Goal: Task Accomplishment & Management: Manage account settings

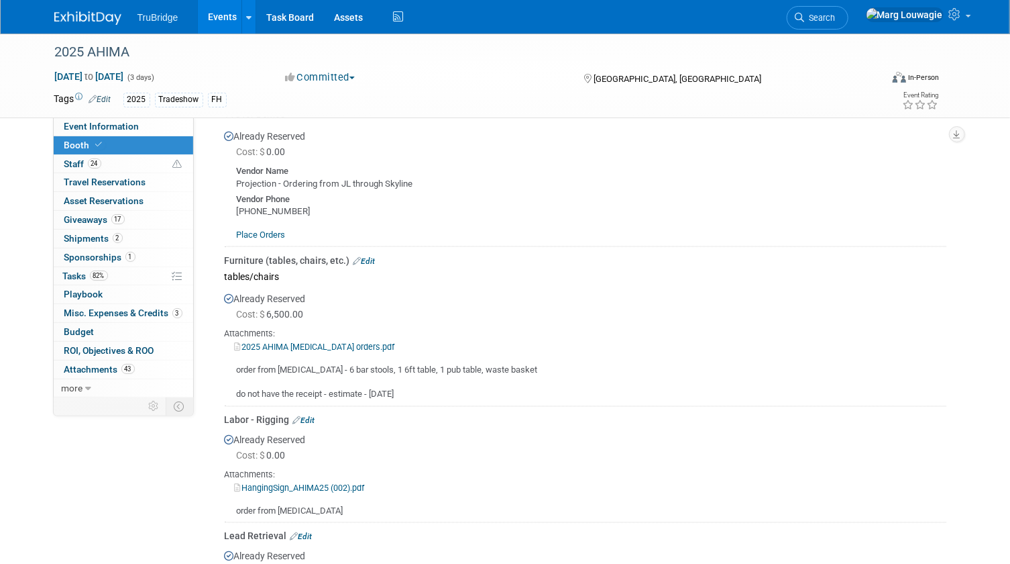
click at [849, 12] on link "Search" at bounding box center [818, 17] width 62 height 23
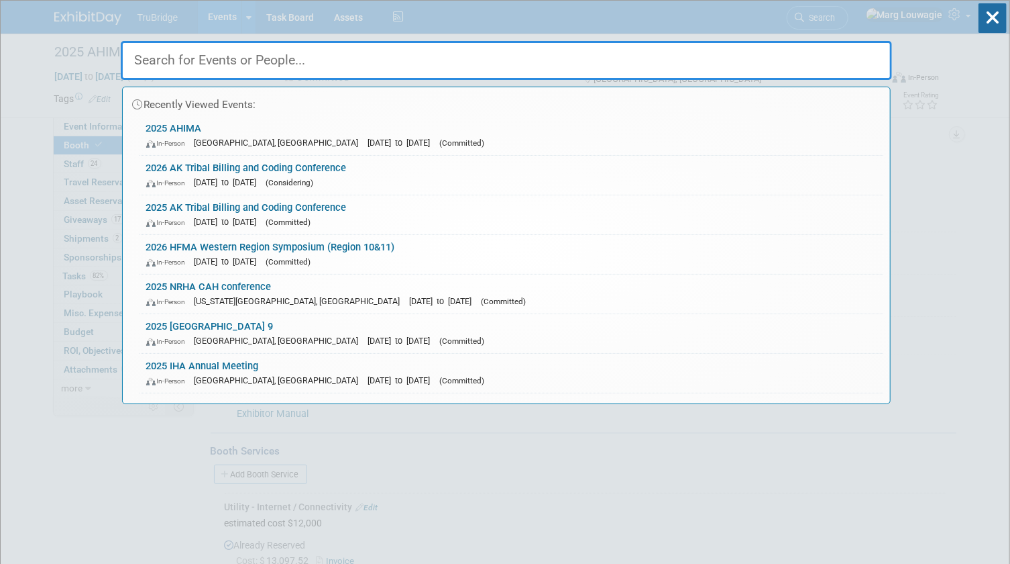
click at [847, 52] on input "text" at bounding box center [507, 60] width 772 height 39
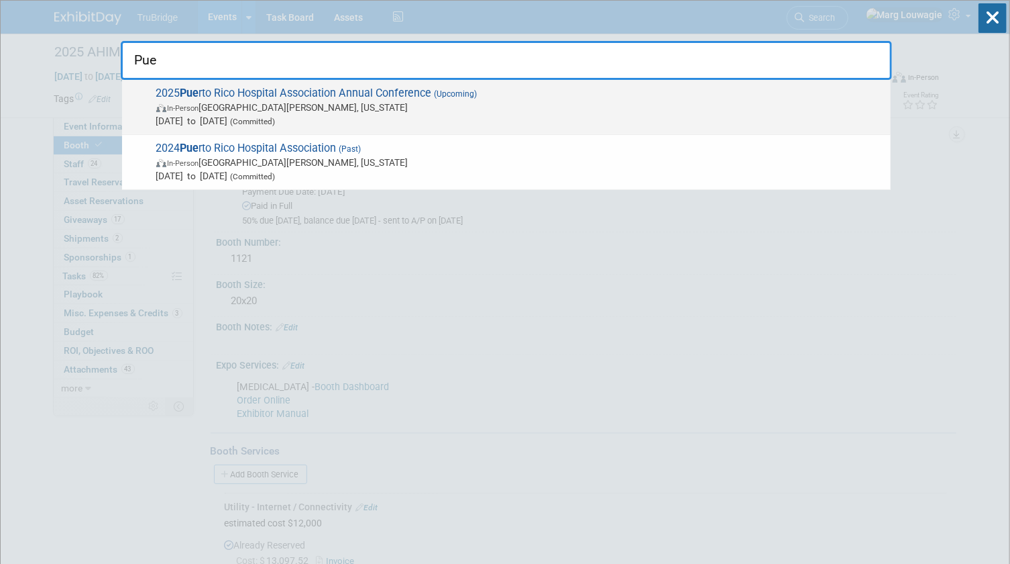
type input "Pue"
click at [450, 99] on span "2025 Pue rto Rico Hospital Association Annual Conference (Upcoming) In-Person […" at bounding box center [518, 107] width 732 height 41
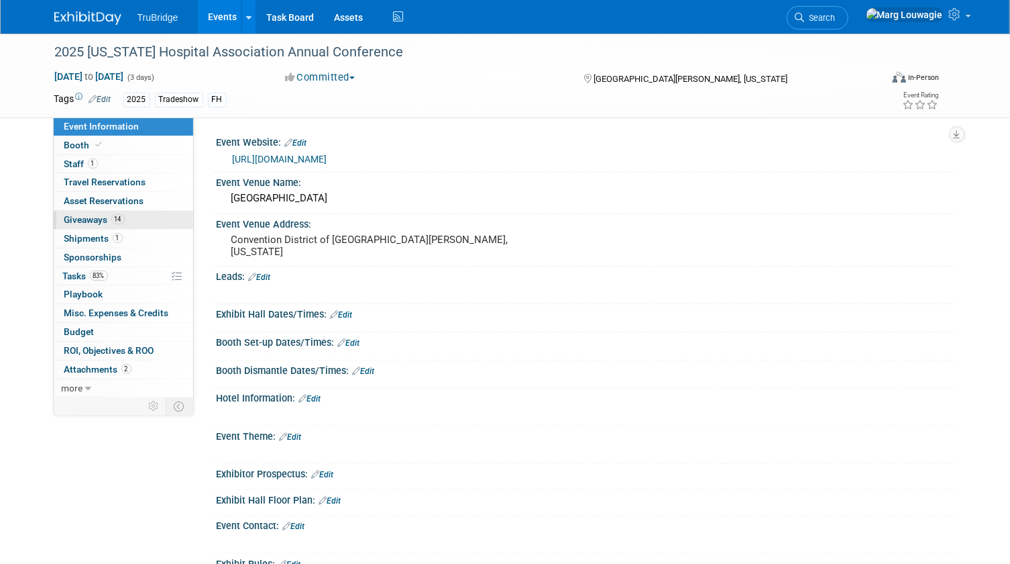
click at [84, 217] on span "Giveaways 14" at bounding box center [94, 219] width 60 height 11
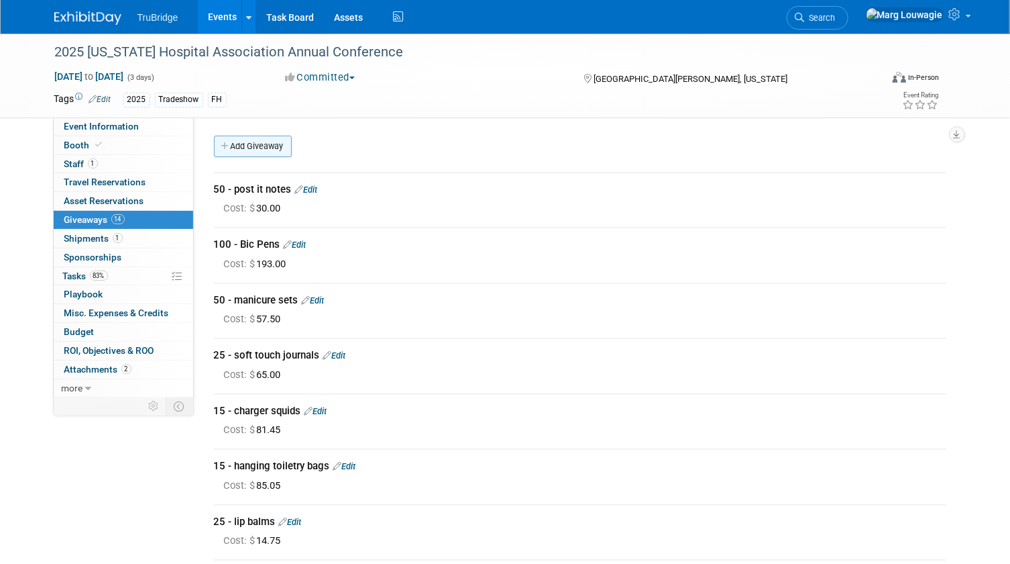
click at [272, 150] on link "Add Giveaway" at bounding box center [253, 146] width 78 height 21
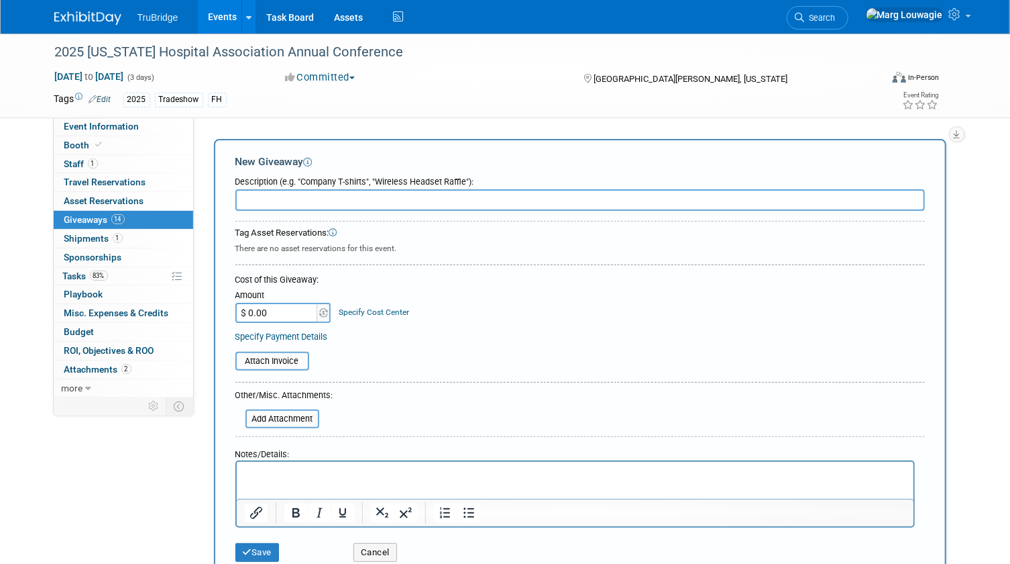
click at [272, 195] on input "text" at bounding box center [580, 199] width 690 height 21
type input "150 - Light up stir sticks"
click at [295, 315] on input "$ 0.00" at bounding box center [277, 313] width 84 height 20
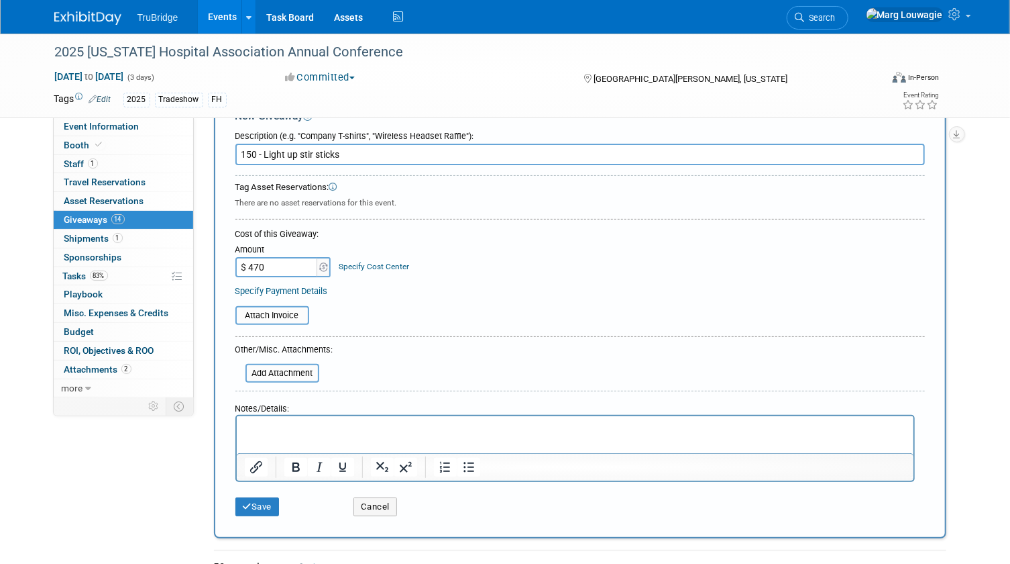
scroll to position [121, 0]
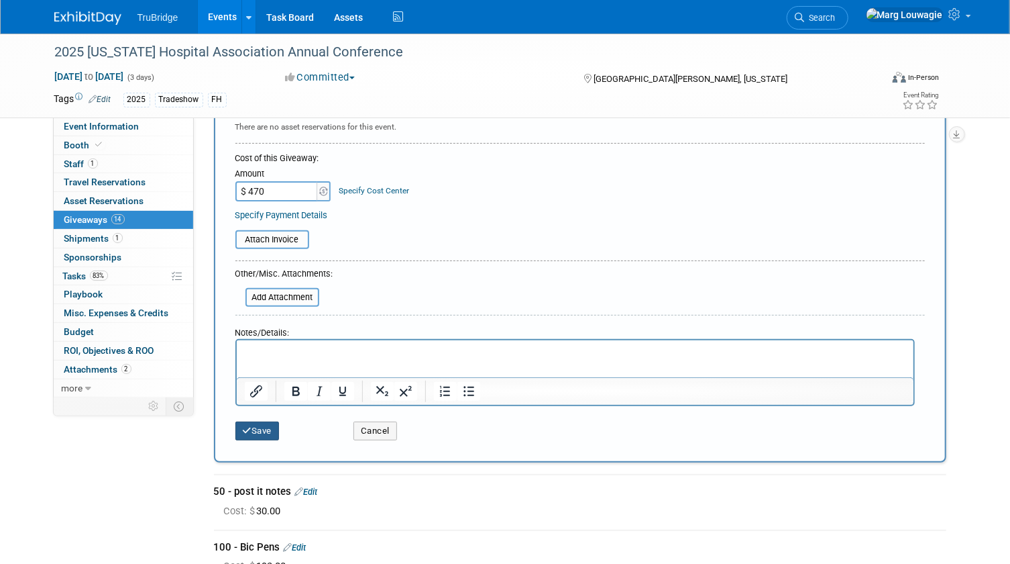
type input "$ 470.00"
drag, startPoint x: 259, startPoint y: 423, endPoint x: 313, endPoint y: 364, distance: 79.8
click at [259, 423] on button "Save" at bounding box center [257, 430] width 44 height 19
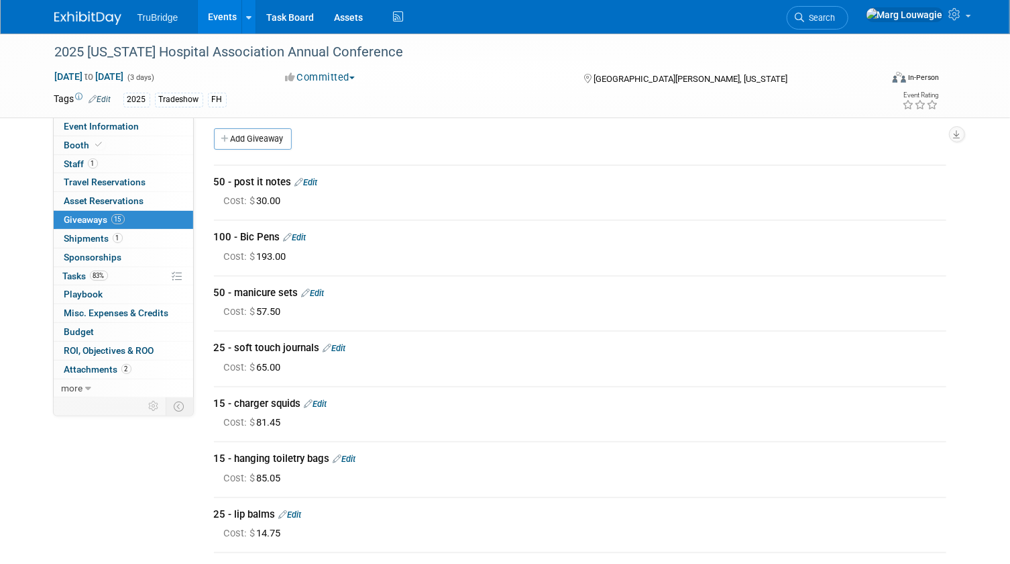
scroll to position [0, 0]
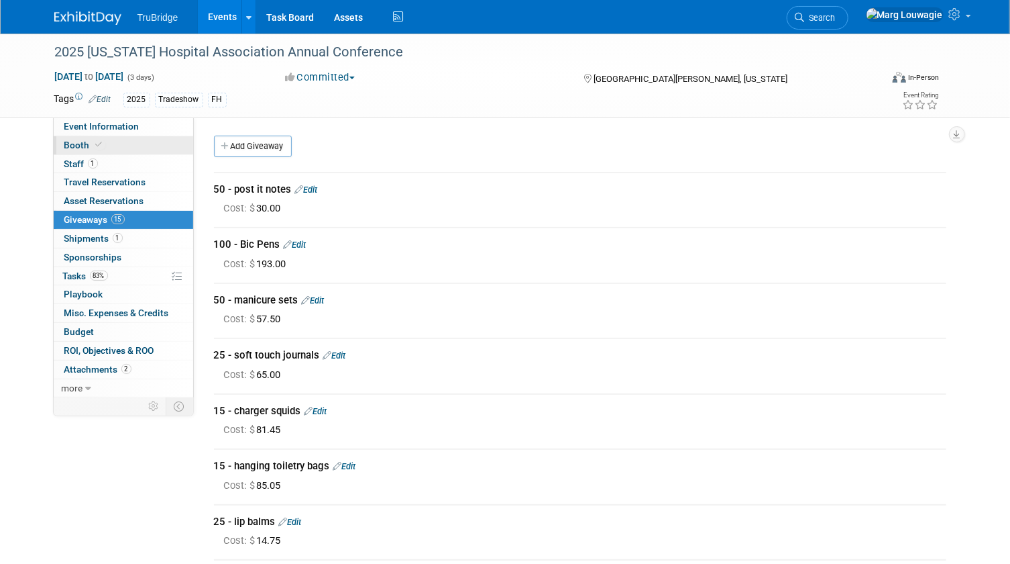
click at [132, 148] on link "Booth" at bounding box center [124, 145] width 140 height 18
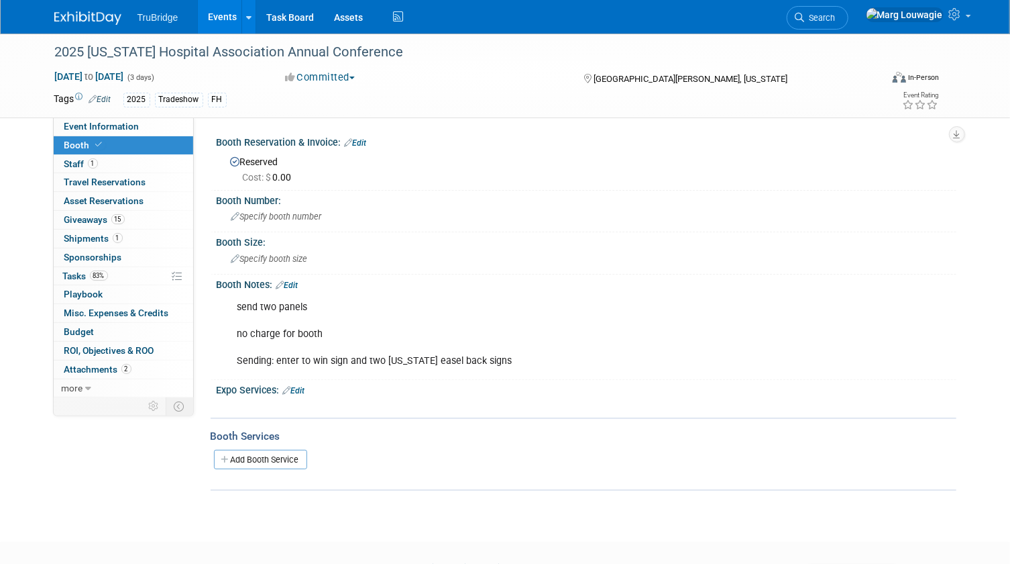
click at [299, 284] on link "Edit" at bounding box center [287, 284] width 22 height 9
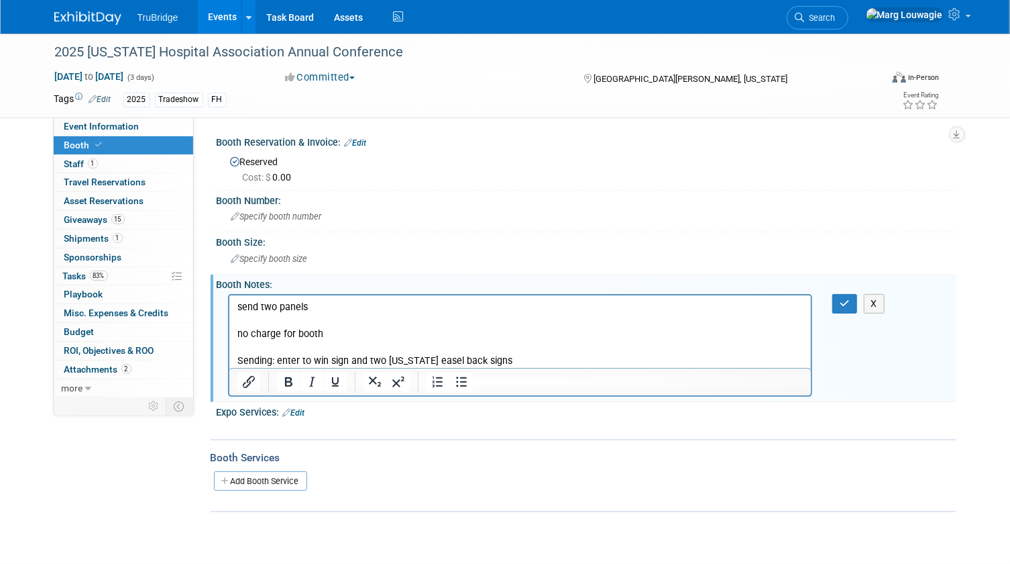
click at [342, 304] on p "send two panels no charge for booth Sending: enter to win sign and two Puerto R…" at bounding box center [520, 333] width 567 height 67
click at [839, 301] on button "button" at bounding box center [845, 303] width 25 height 19
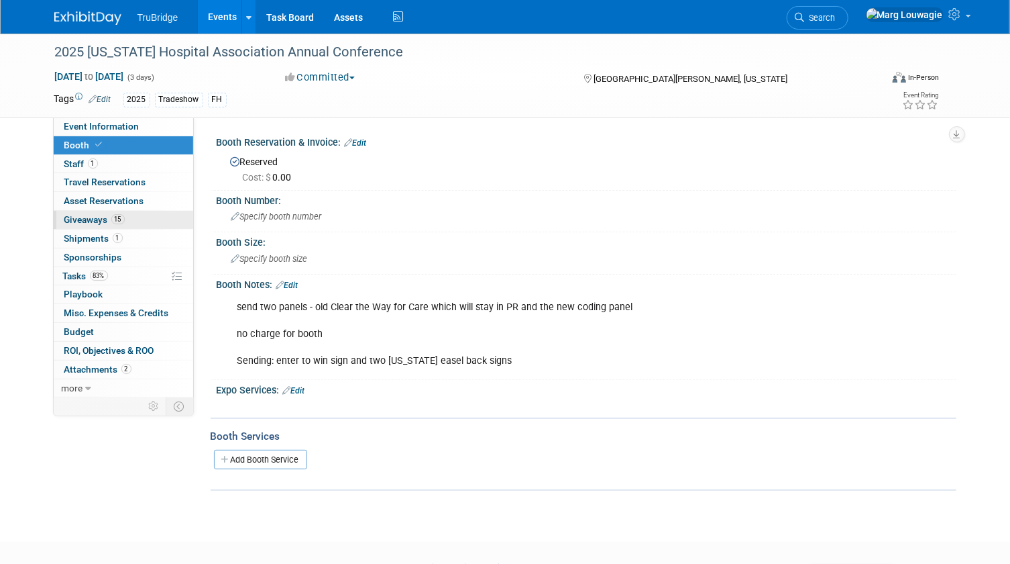
click at [95, 221] on span "Giveaways 15" at bounding box center [94, 219] width 60 height 11
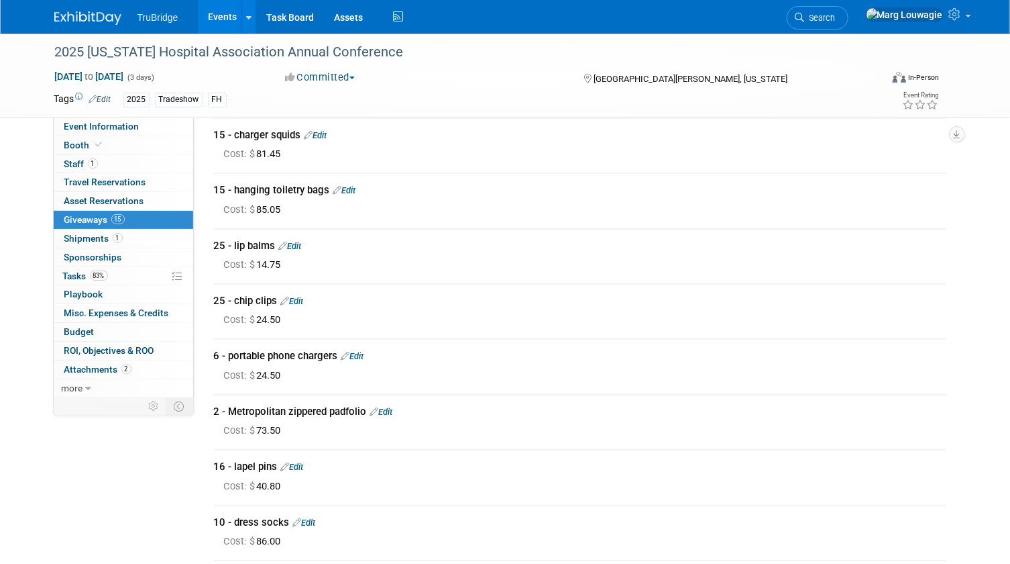
scroll to position [305, 0]
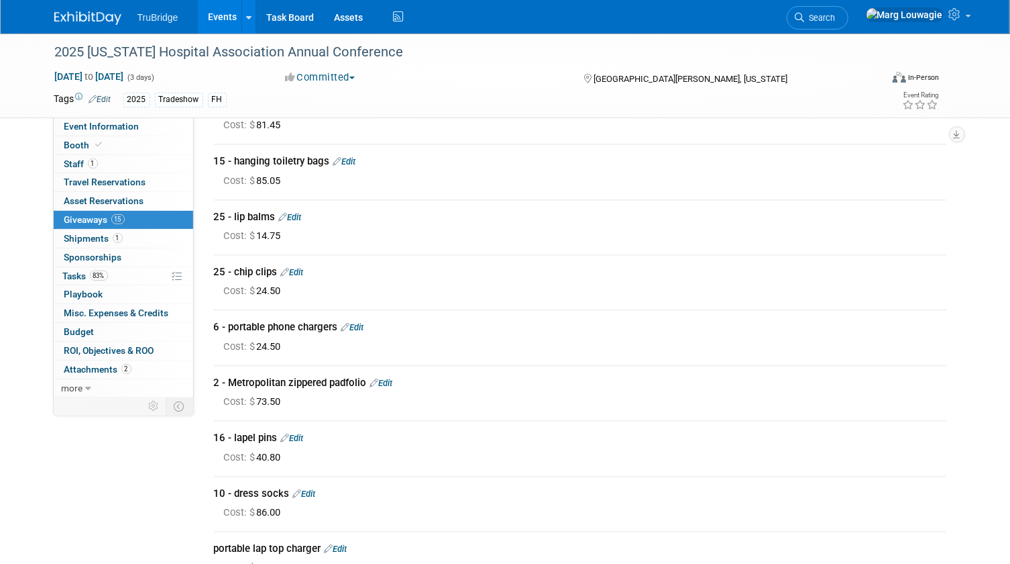
click at [304, 268] on link "Edit" at bounding box center [292, 272] width 23 height 10
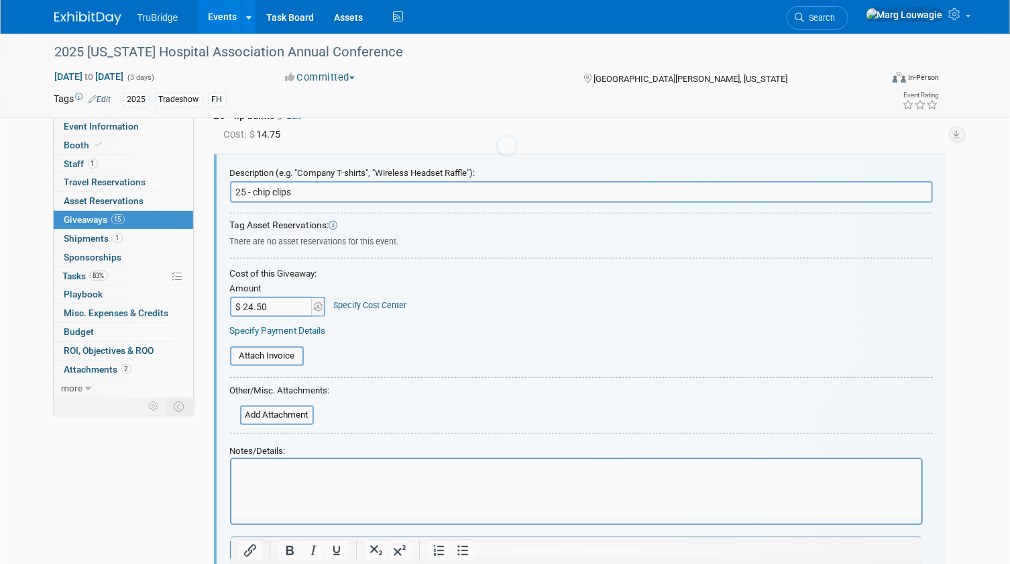
scroll to position [0, 0]
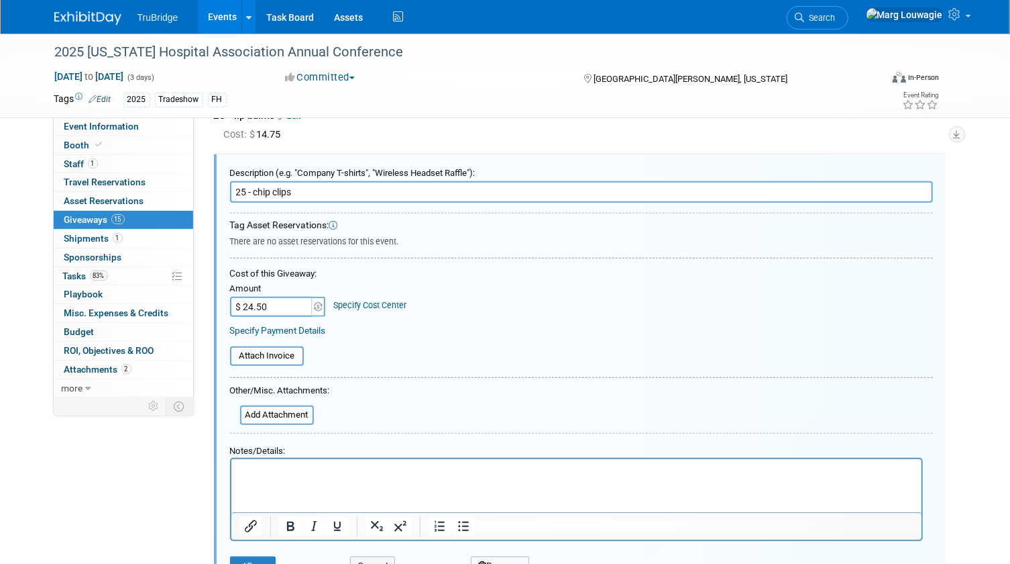
click at [246, 189] on input "25 - chip clips" at bounding box center [581, 191] width 703 height 21
click at [323, 185] on input "50 - chip clips" at bounding box center [581, 191] width 703 height 21
type input "50 - chip clips (are a big hit)"
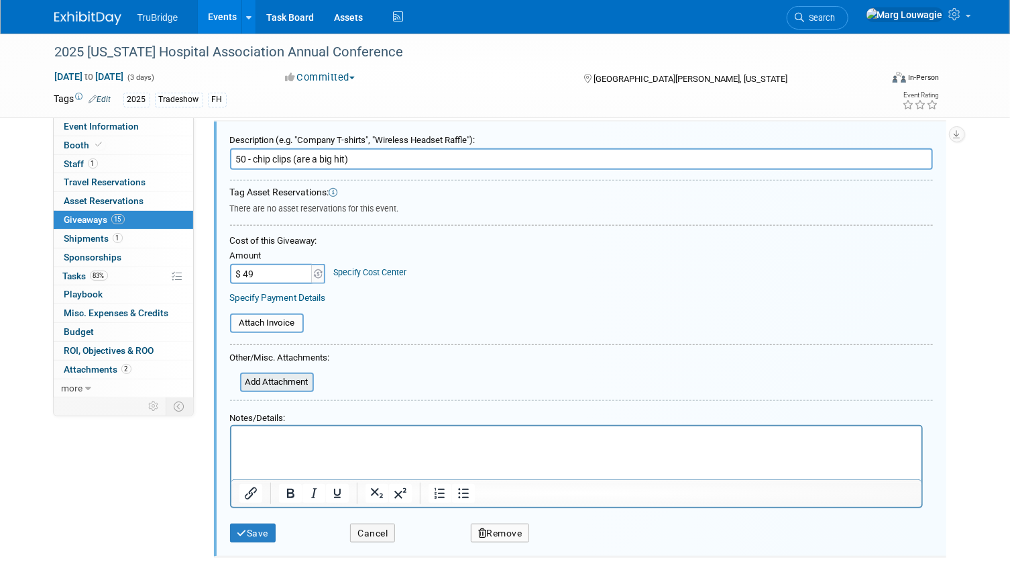
scroll to position [467, 0]
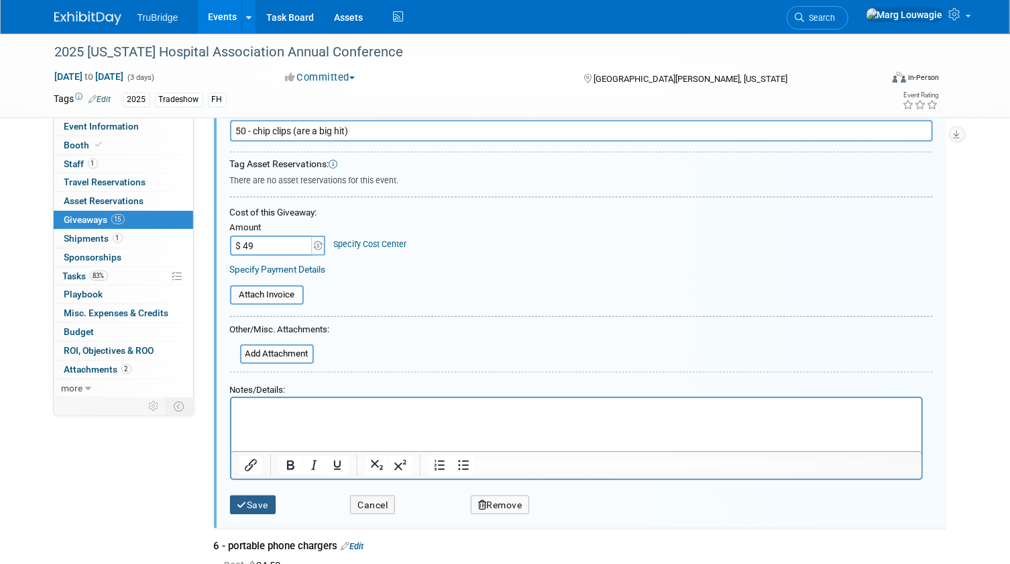
type input "$ 49.00"
click at [268, 501] on button "Save" at bounding box center [253, 504] width 46 height 19
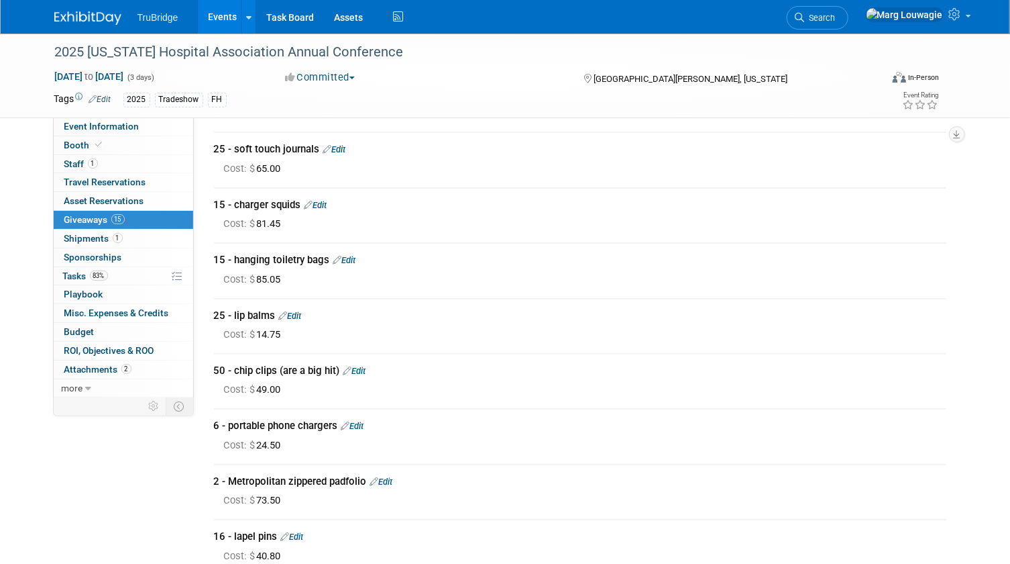
scroll to position [205, 0]
click at [348, 258] on link "Edit" at bounding box center [344, 261] width 23 height 10
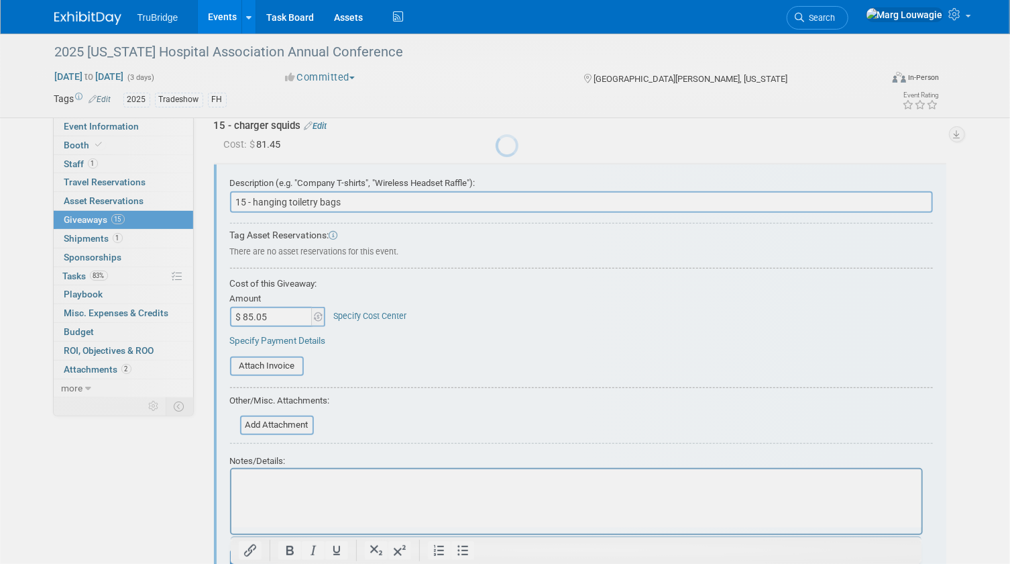
scroll to position [0, 0]
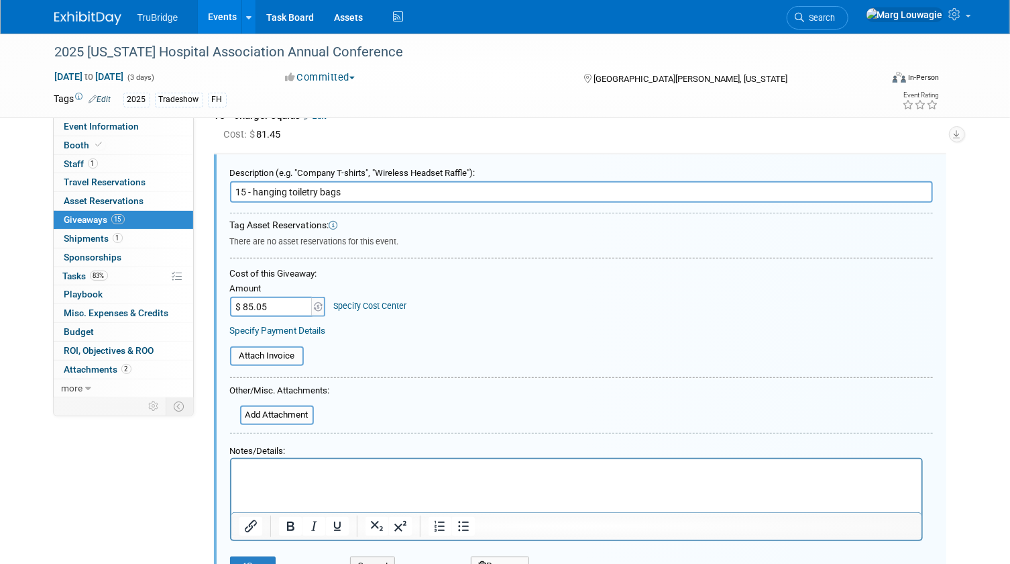
click at [244, 189] on input "15 - hanging toiletry bags" at bounding box center [581, 191] width 703 height 21
type input "20 - hanging toiletry bags (thinking these will be a big hit)"
click at [291, 308] on input "$ 85.05" at bounding box center [272, 307] width 84 height 20
click at [281, 309] on input "$ 85.05" at bounding box center [272, 307] width 84 height 20
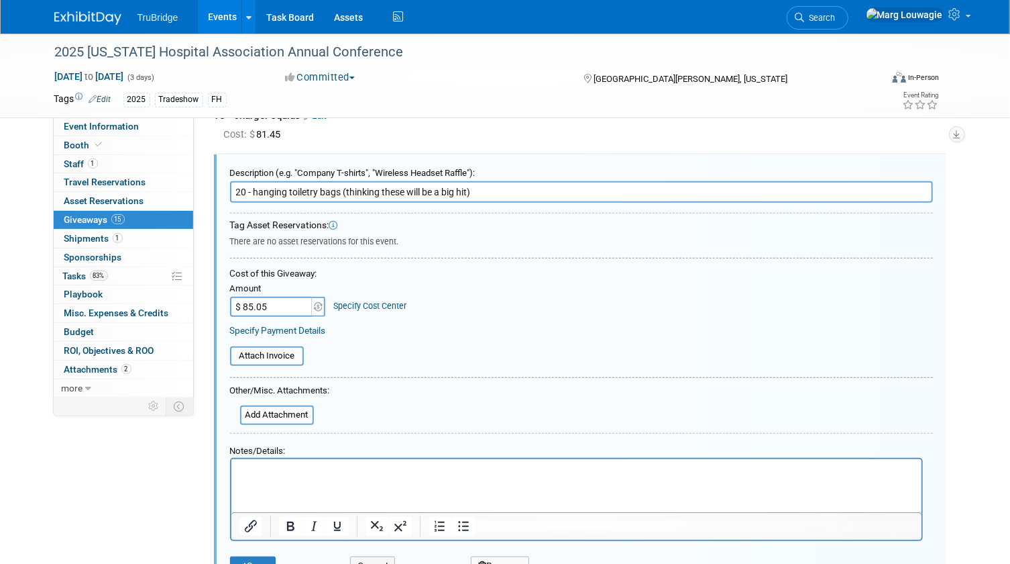
click at [281, 309] on input "$ 85.05" at bounding box center [272, 307] width 84 height 20
type input "$ 113.40"
click at [528, 366] on table "Attach Invoice" at bounding box center [581, 358] width 703 height 24
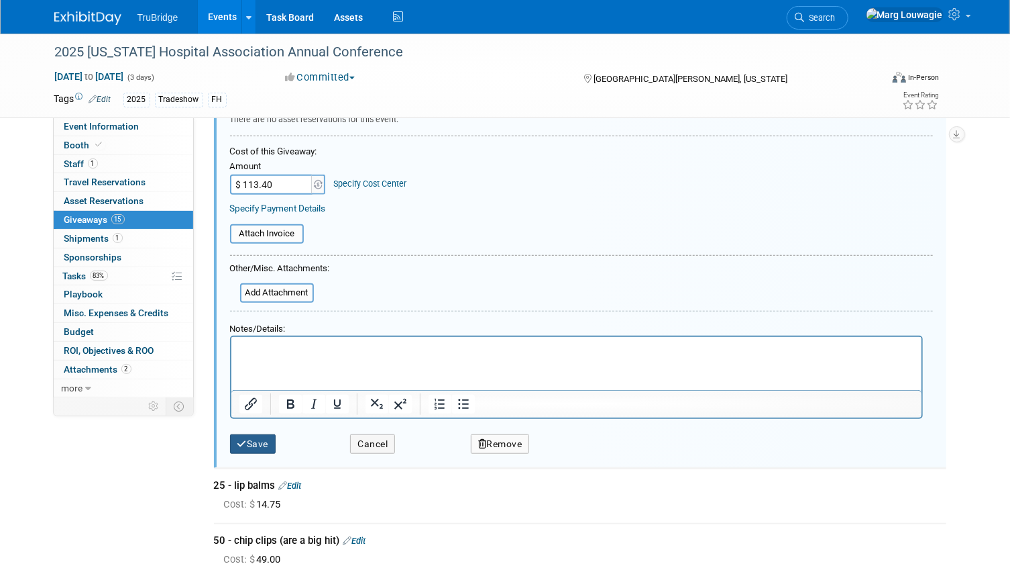
click at [257, 443] on button "Save" at bounding box center [253, 443] width 46 height 19
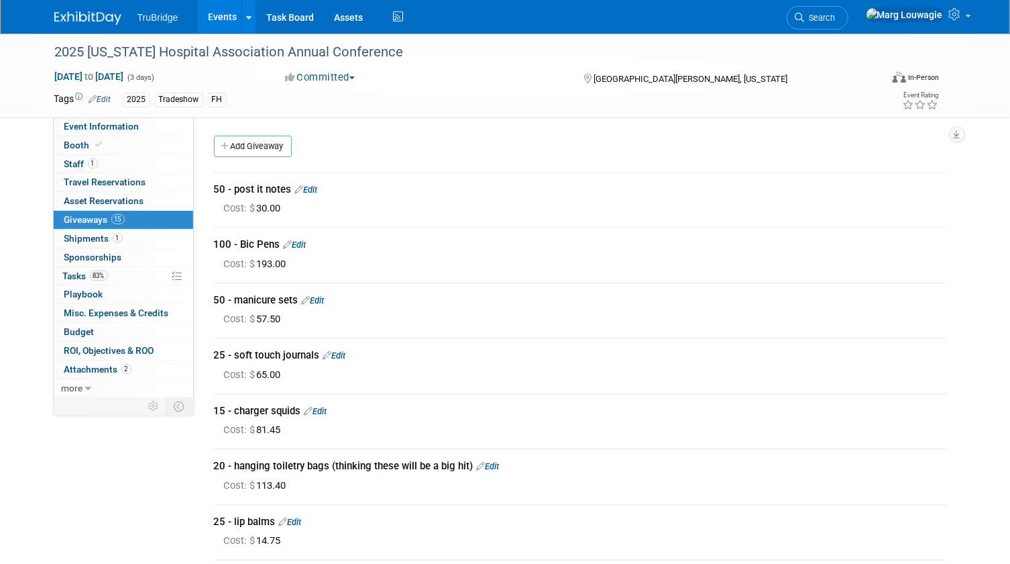
scroll to position [0, 0]
click at [836, 18] on span "Search" at bounding box center [820, 18] width 31 height 10
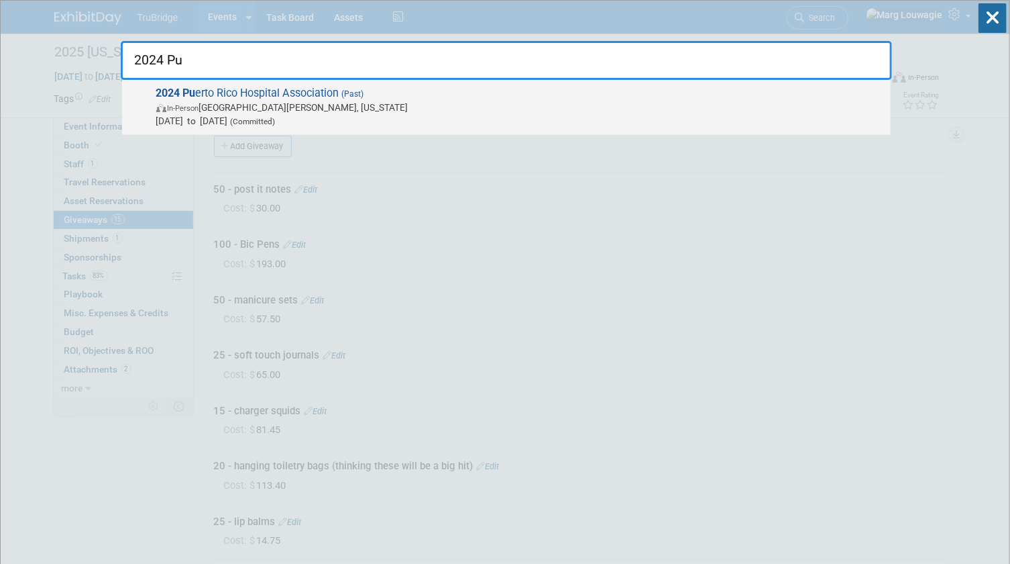
type input "2024 Pu"
click at [189, 105] on span "In-Person" at bounding box center [184, 108] width 32 height 9
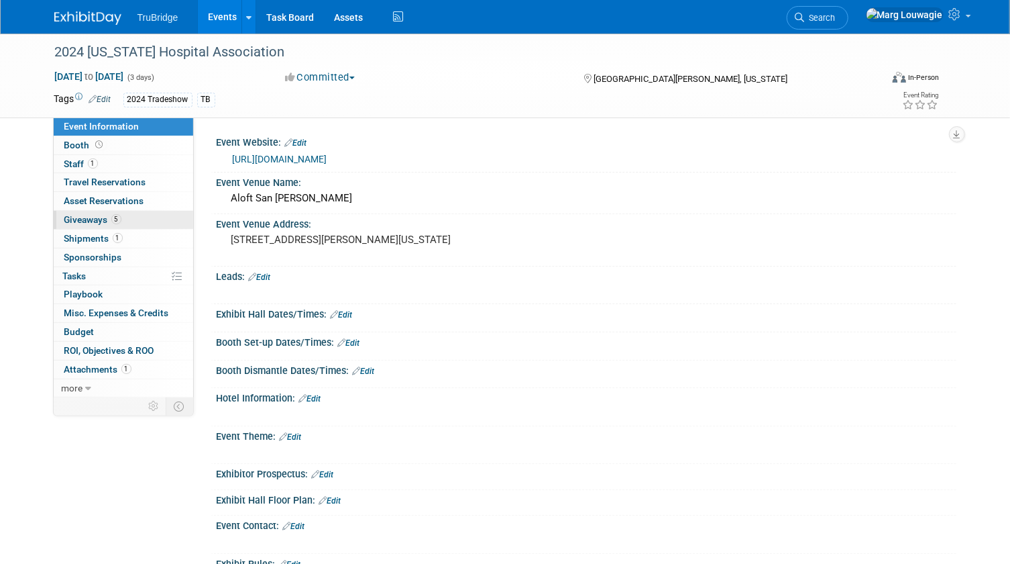
drag, startPoint x: 103, startPoint y: 232, endPoint x: 109, endPoint y: 227, distance: 8.6
click at [101, 231] on link "1 Shipments 1" at bounding box center [124, 238] width 140 height 18
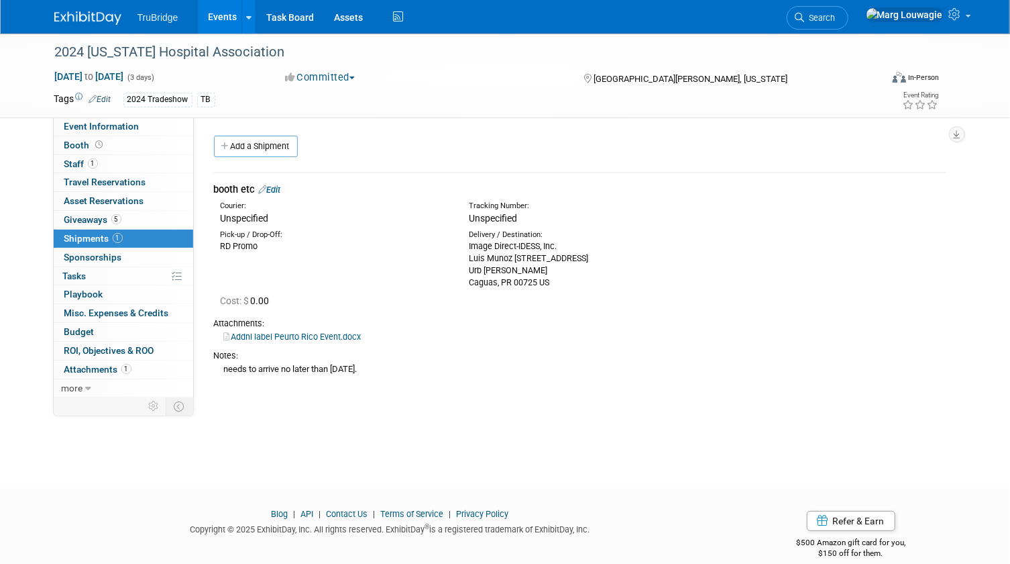
click at [335, 333] on link "Addnl label Peurto Rico Event.docx" at bounding box center [293, 336] width 138 height 10
click at [836, 15] on span "Search" at bounding box center [820, 18] width 31 height 10
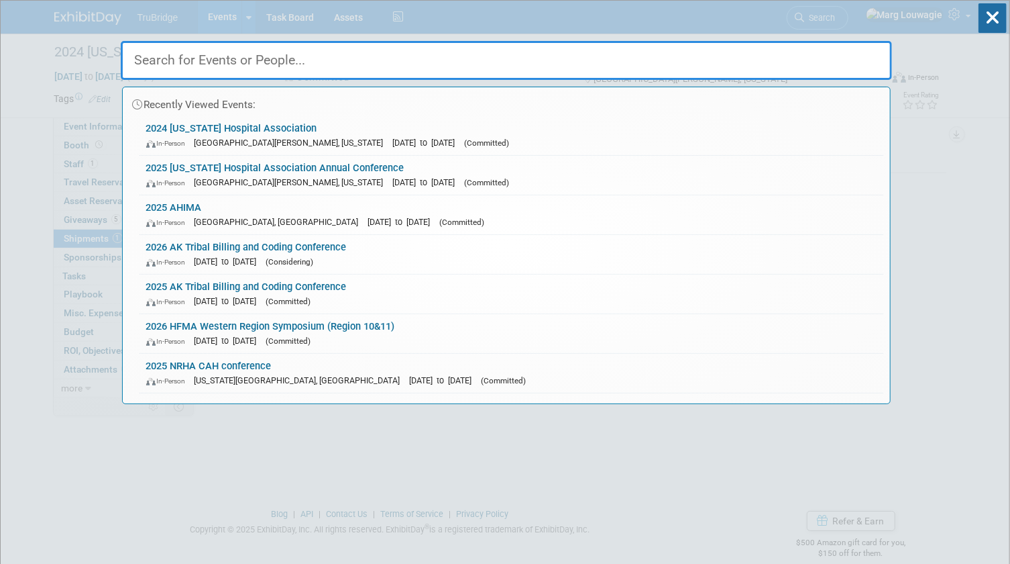
click at [868, 54] on input "text" at bounding box center [507, 60] width 772 height 39
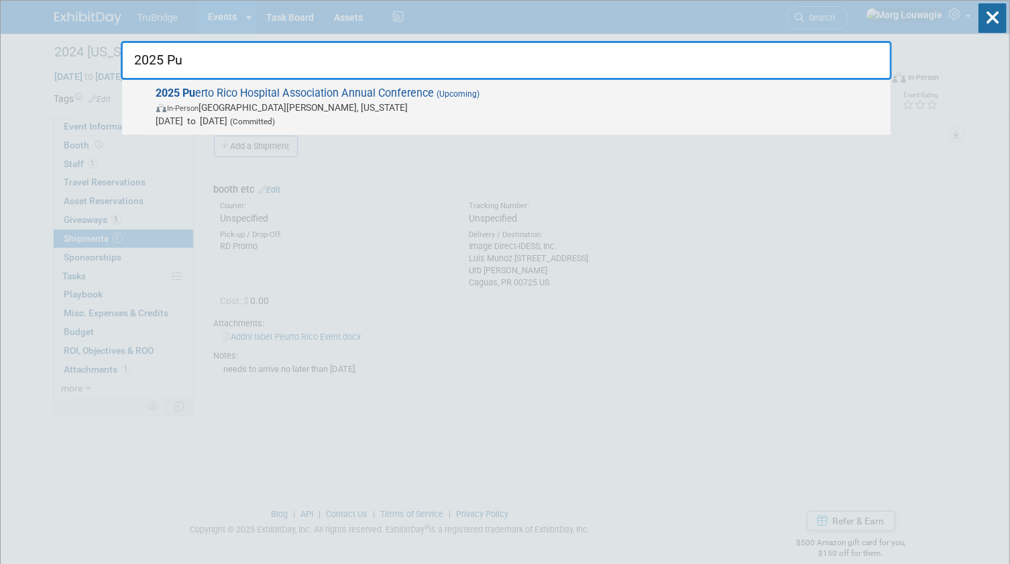
type input "2025 Pu"
click at [445, 104] on span "In-Person San Juan, Puerto Rico" at bounding box center [520, 107] width 728 height 13
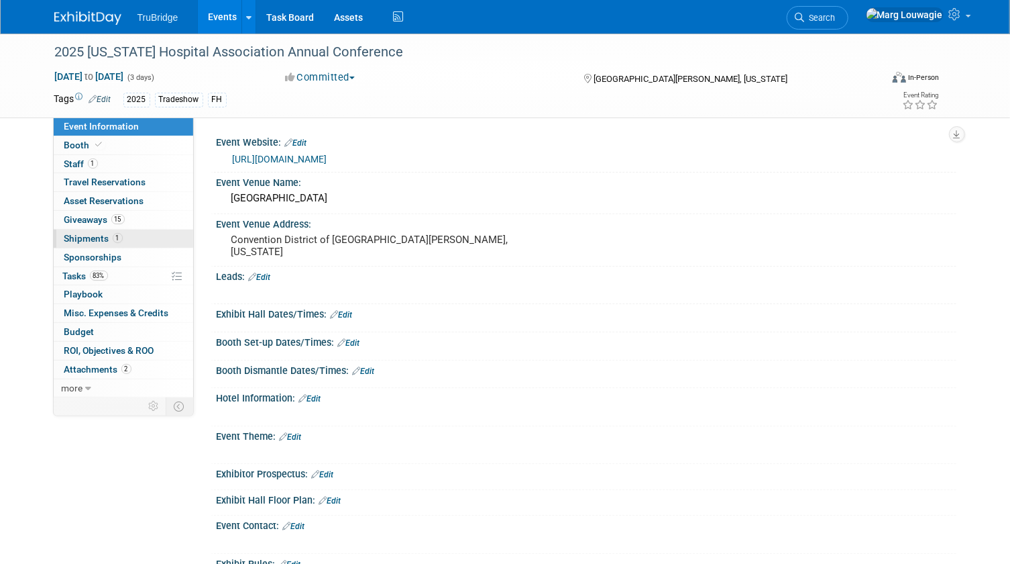
click at [91, 233] on span "Shipments 1" at bounding box center [93, 238] width 58 height 11
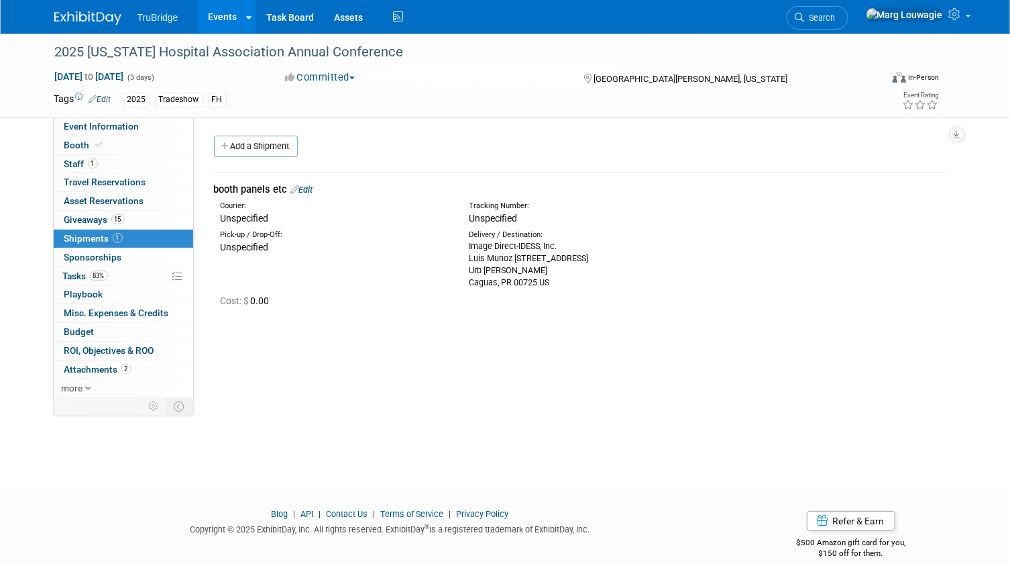
click at [307, 187] on link "Edit" at bounding box center [302, 190] width 22 height 10
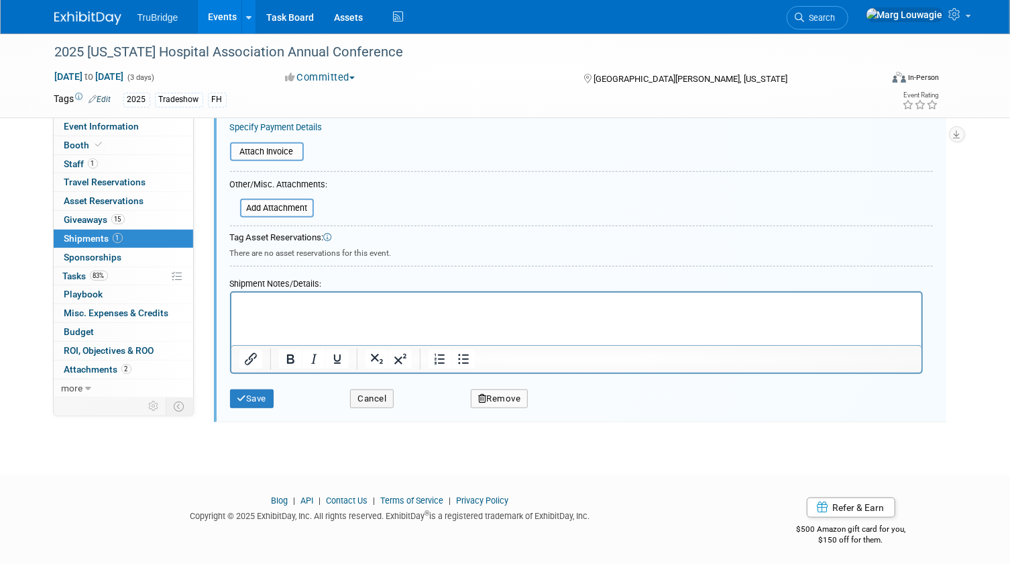
scroll to position [372, 0]
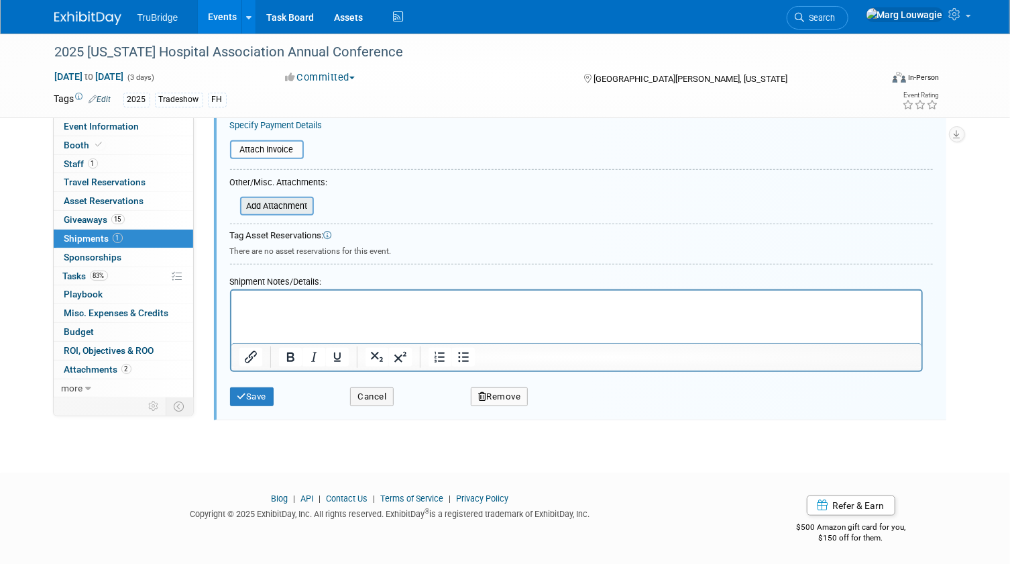
click at [294, 204] on input "file" at bounding box center [233, 206] width 160 height 16
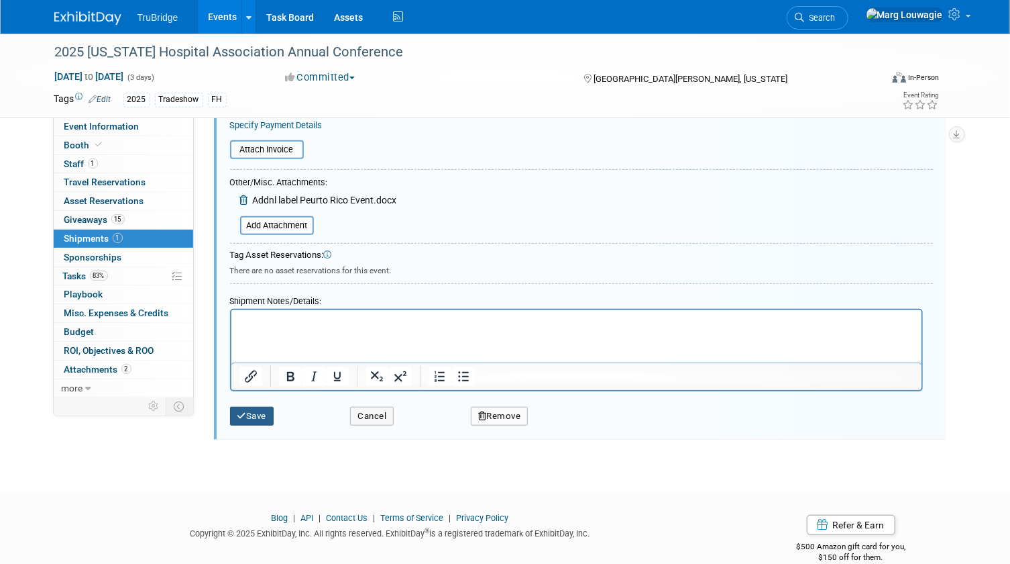
click at [261, 415] on button "Save" at bounding box center [252, 416] width 44 height 19
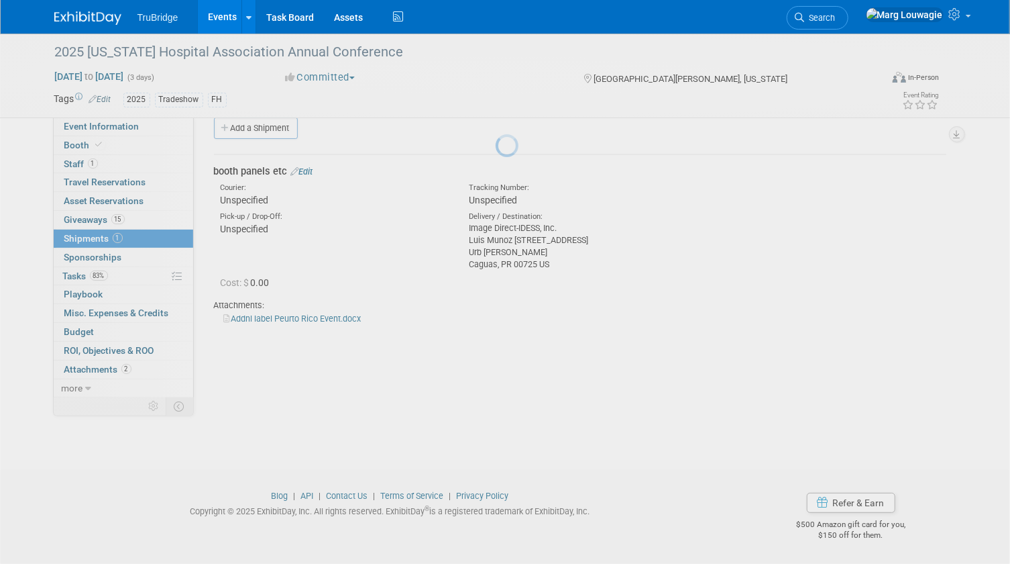
scroll to position [17, 0]
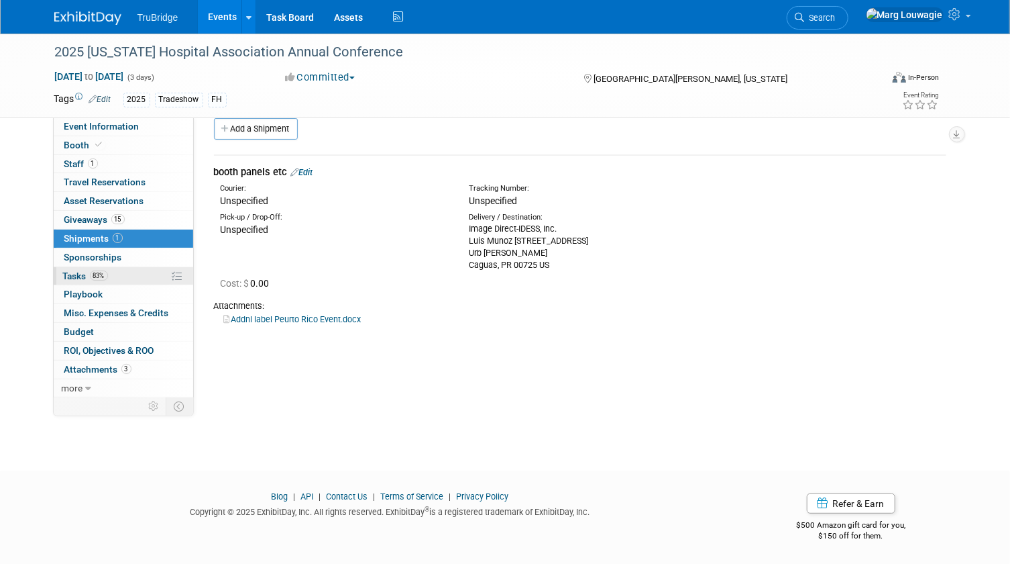
click at [76, 271] on span "Tasks 83%" at bounding box center [85, 275] width 45 height 11
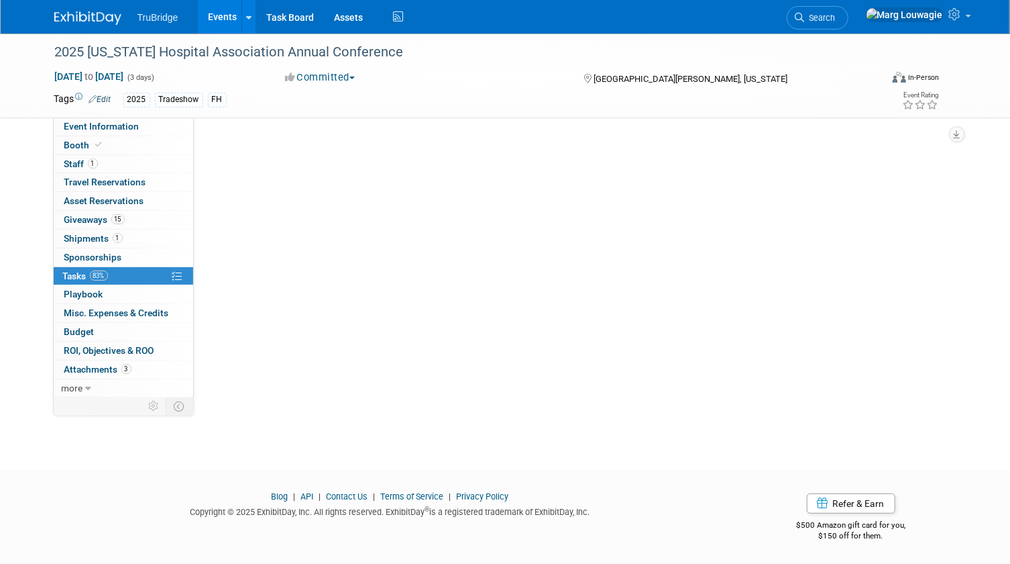
scroll to position [0, 0]
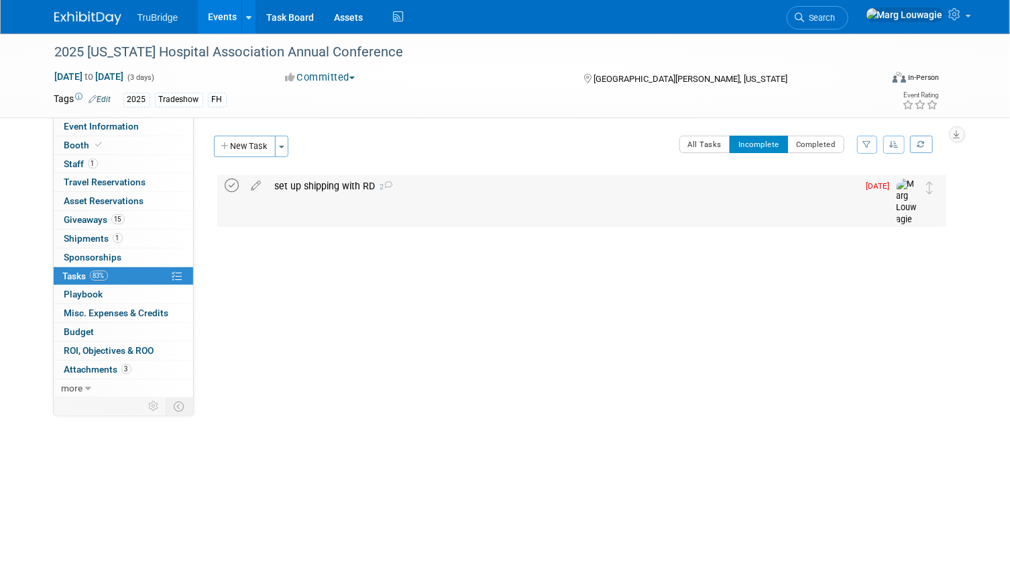
click at [226, 185] on icon at bounding box center [232, 185] width 14 height 14
click at [256, 145] on button "New Task" at bounding box center [245, 146] width 62 height 21
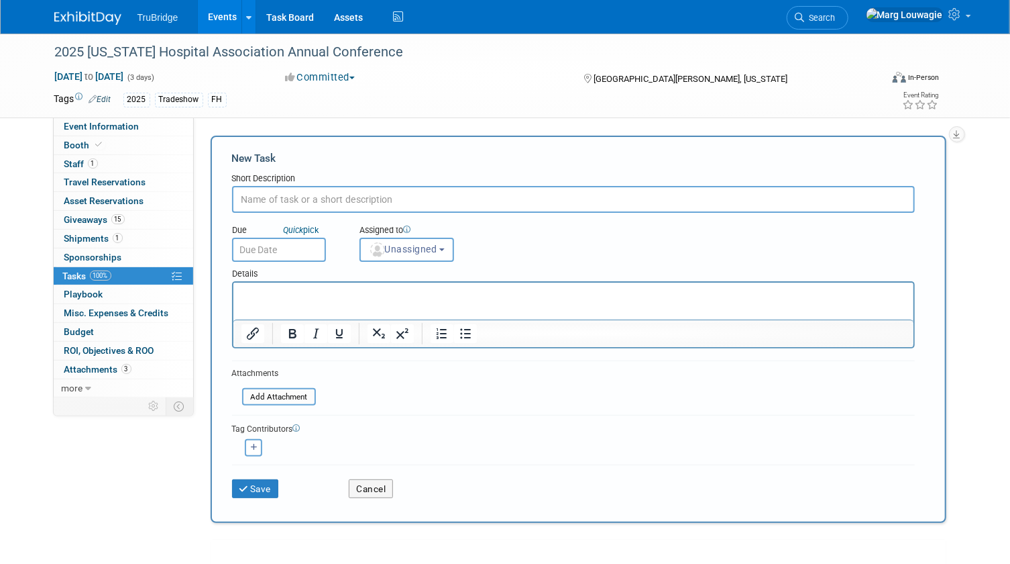
click at [310, 193] on input "text" at bounding box center [573, 199] width 683 height 27
type input "follow up after event"
click at [424, 244] on span "Unassigned" at bounding box center [403, 249] width 68 height 11
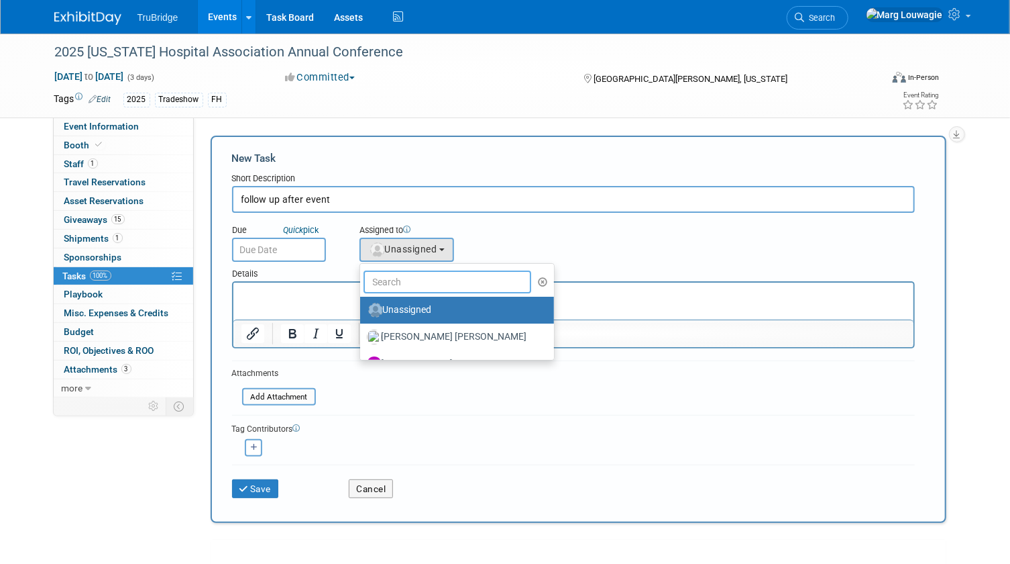
click at [421, 276] on input "text" at bounding box center [448, 281] width 168 height 23
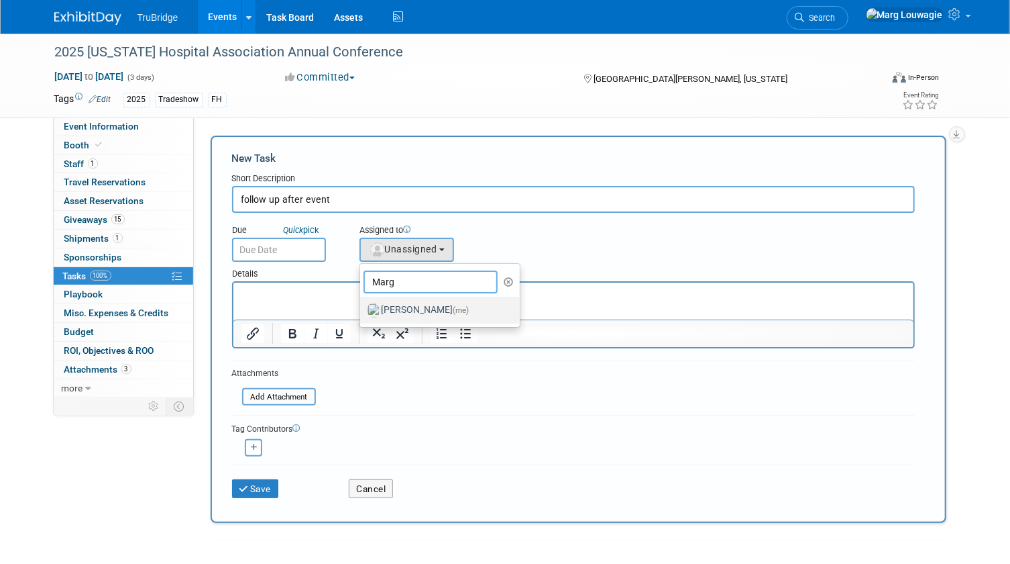
type input "Marg"
click at [423, 304] on label "Marg Louwagie (me)" at bounding box center [437, 309] width 140 height 21
click at [362, 304] on input "Marg Louwagie (me)" at bounding box center [358, 308] width 9 height 9
select select "0abee163-1570-438d-a0ea-e9129f2ffbd7"
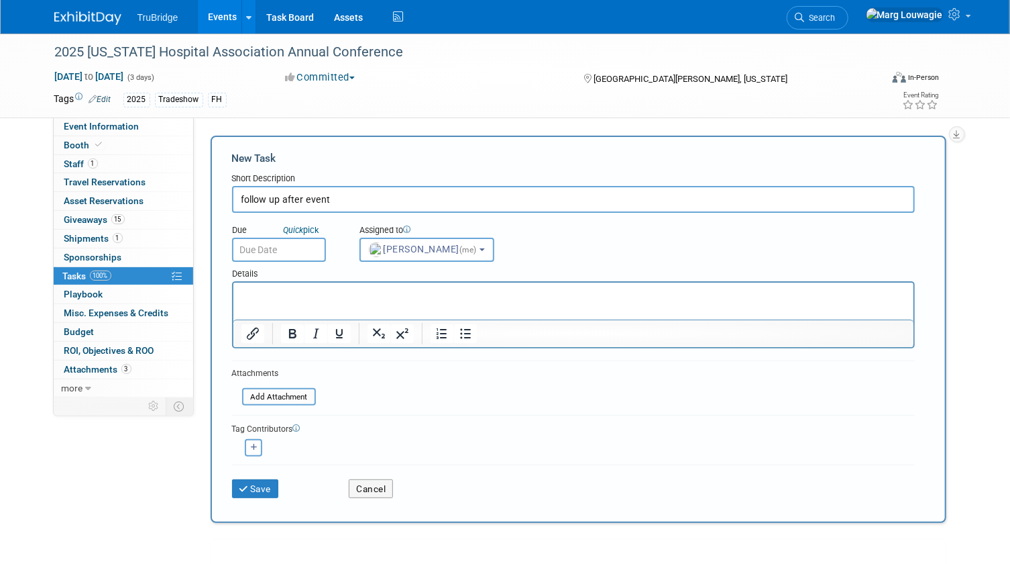
click at [293, 251] on input "text" at bounding box center [279, 250] width 94 height 24
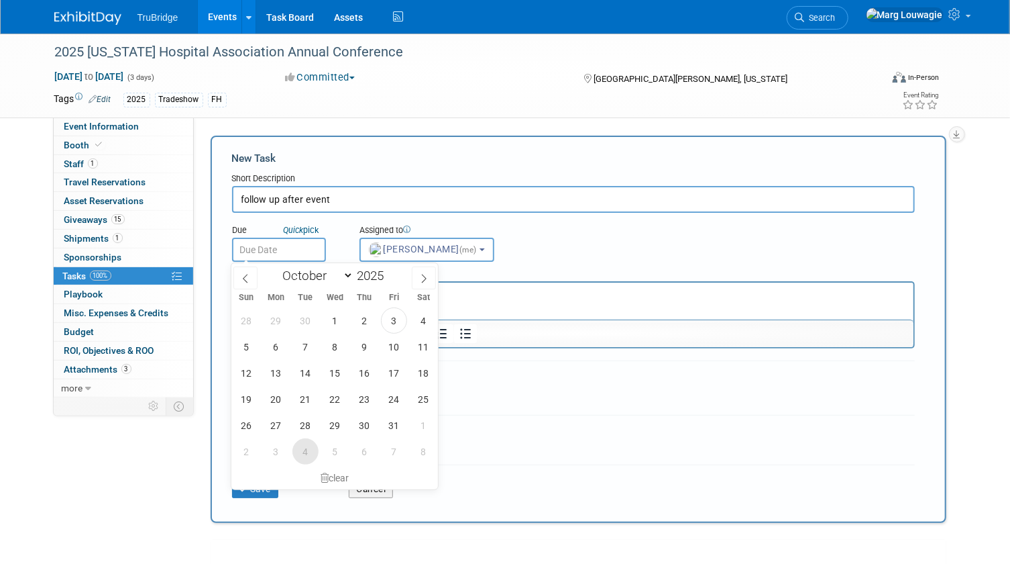
click at [315, 451] on span "4" at bounding box center [306, 451] width 26 height 26
type input "Nov 4, 2025"
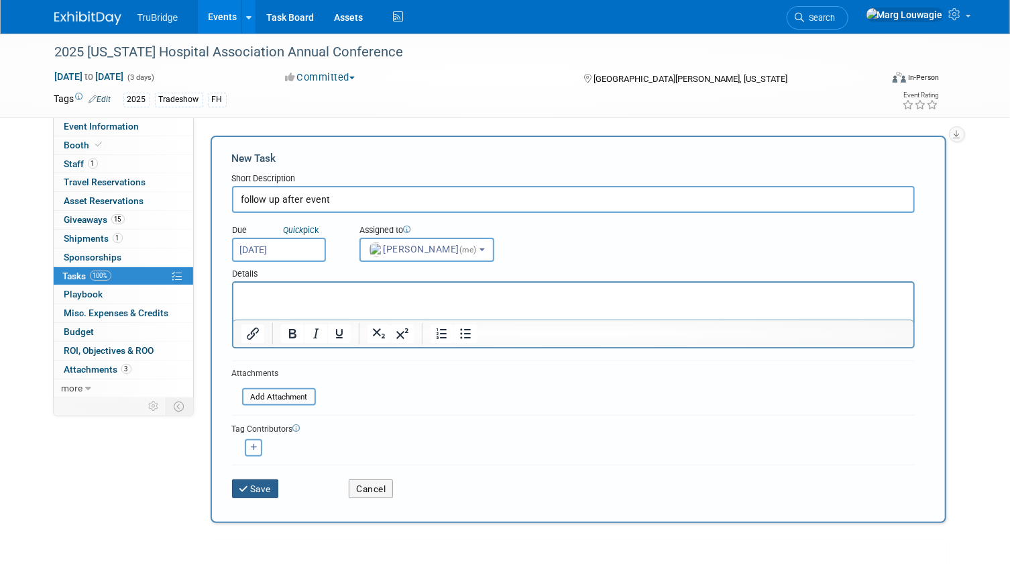
click at [266, 484] on button "Save" at bounding box center [255, 488] width 47 height 19
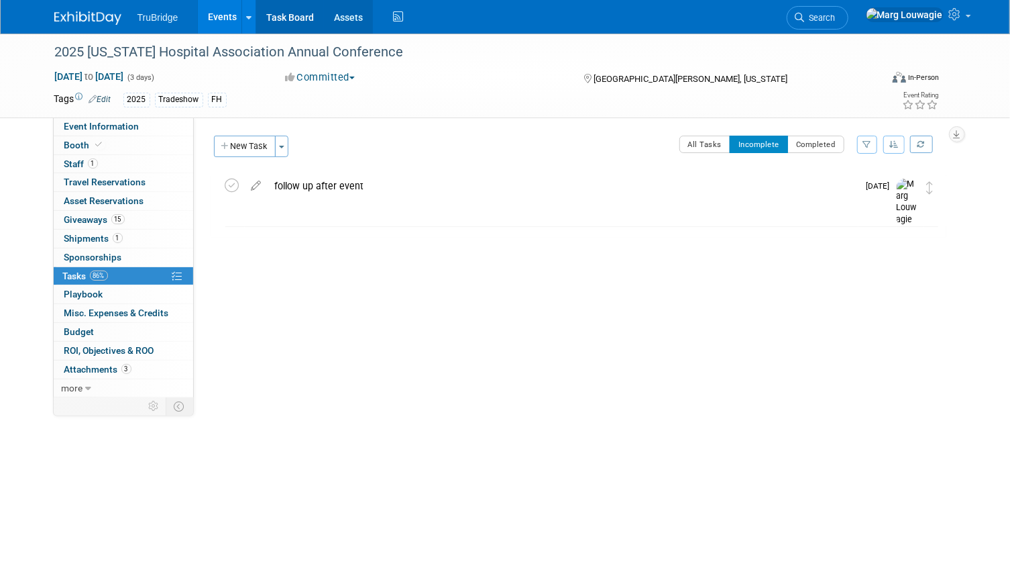
drag, startPoint x: 308, startPoint y: 15, endPoint x: 322, endPoint y: 28, distance: 19.5
click at [308, 15] on link "Task Board" at bounding box center [290, 17] width 68 height 34
